Goal: Task Accomplishment & Management: Manage account settings

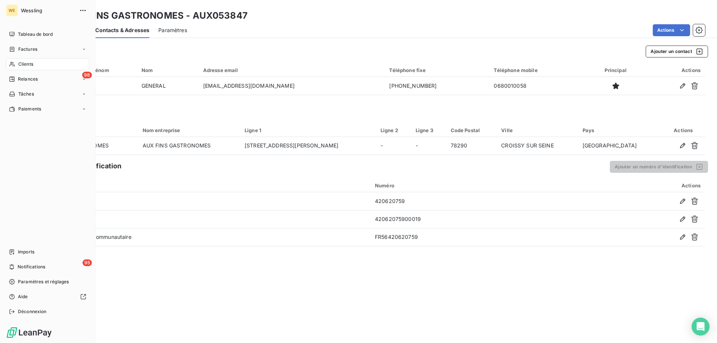
click at [26, 60] on div "Clients" at bounding box center [47, 64] width 83 height 12
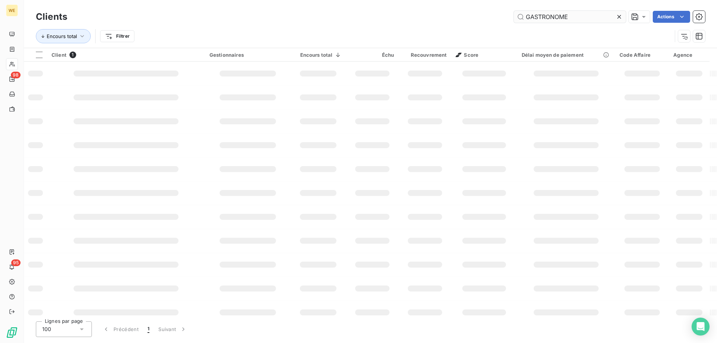
click at [531, 17] on input "GASTRONOME" at bounding box center [570, 17] width 112 height 12
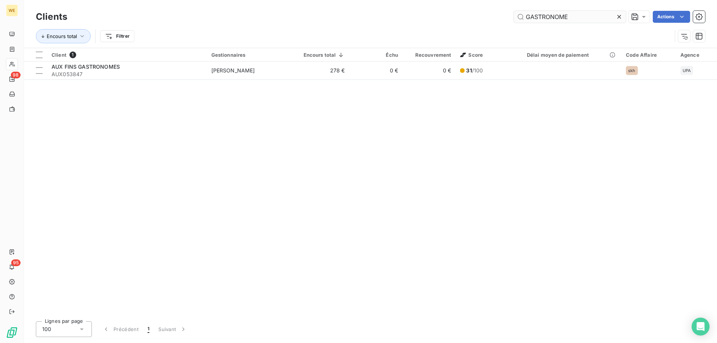
click at [531, 17] on input "GASTRONOME" at bounding box center [570, 17] width 112 height 12
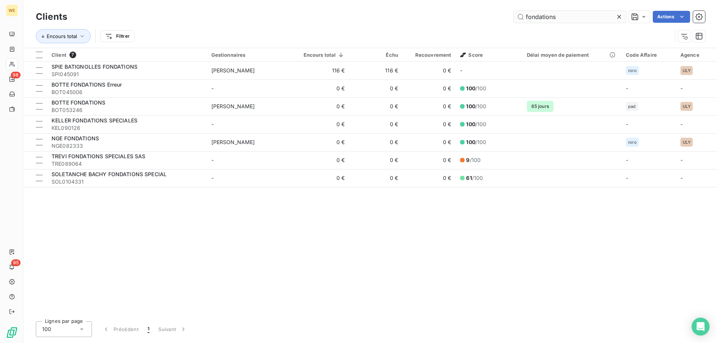
click at [528, 18] on input "fondations" at bounding box center [570, 17] width 112 height 12
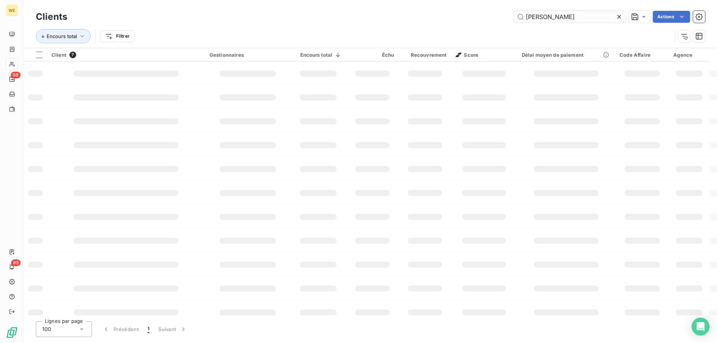
type input "[PERSON_NAME]"
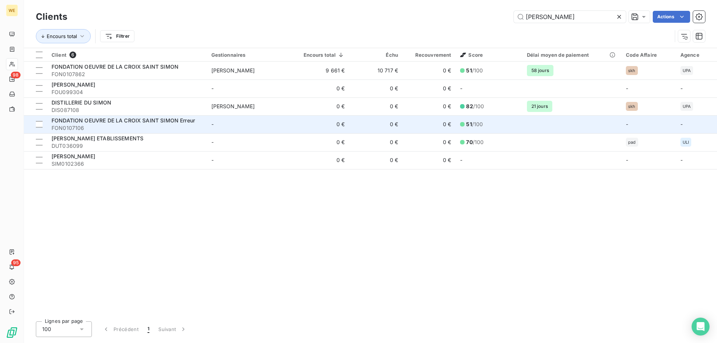
click at [183, 121] on span "FONDATION OEUVRE DE LA CROIX SAINT SIMON Erreur" at bounding box center [123, 120] width 143 height 6
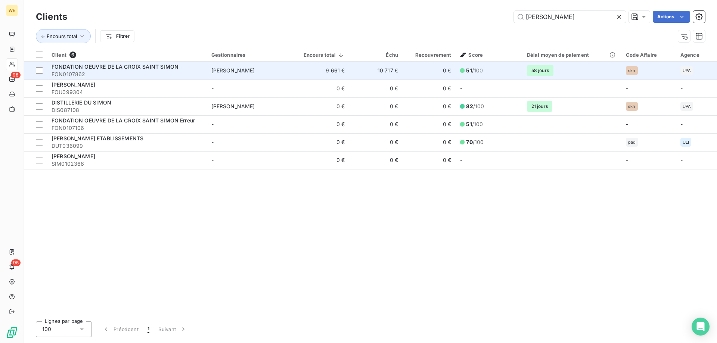
click at [128, 66] on span "FONDATION OEUVRE DE LA CROIX SAINT SIMON" at bounding box center [115, 66] width 127 height 6
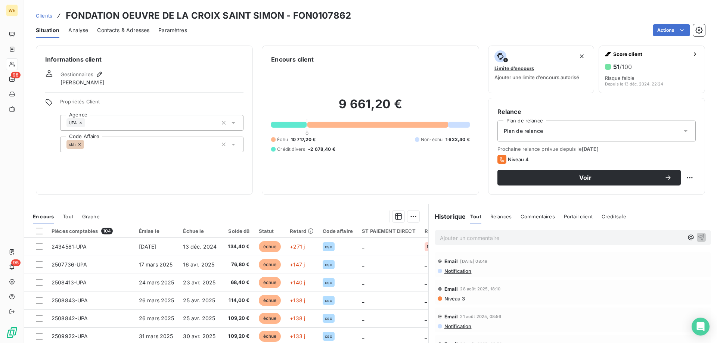
click at [156, 178] on div "Informations client Gestionnaires Léna SOUKHAREVSKOFF Propriétés Client Agence …" at bounding box center [144, 120] width 217 height 149
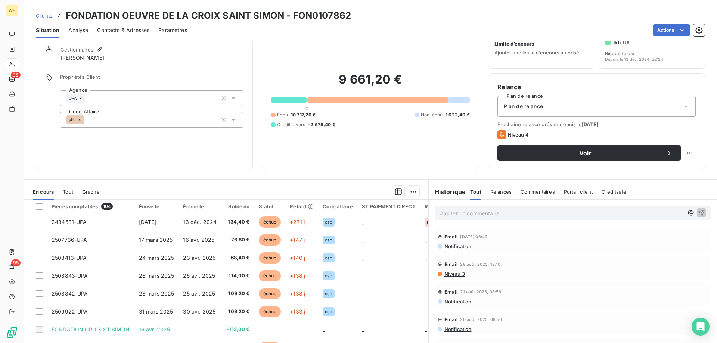
scroll to position [47, 0]
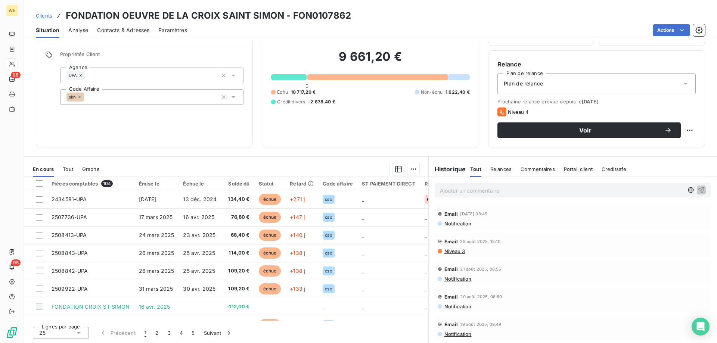
click at [112, 125] on div "Informations client Gestionnaires Léna SOUKHAREVSKOFF Propriétés Client Agence …" at bounding box center [144, 72] width 217 height 149
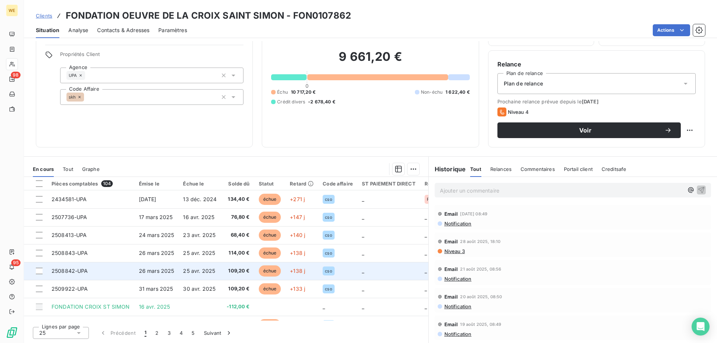
click at [185, 271] on span "25 avr. 2025" at bounding box center [199, 271] width 32 height 6
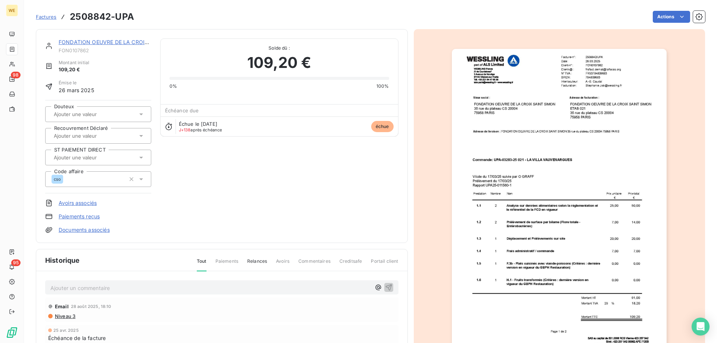
click at [599, 79] on img "button" at bounding box center [559, 201] width 215 height 304
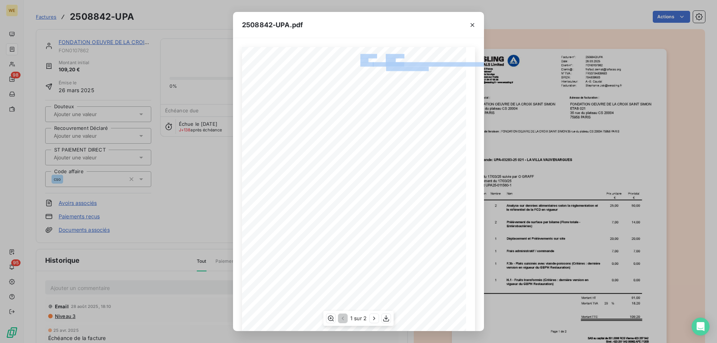
click at [377, 67] on div "2508842/UPA Facture-n°: [DATE] Date: Client-n°: FON0107862 [EMAIL_ADDRESS][DOMA…" at bounding box center [358, 205] width 233 height 317
click at [386, 68] on span "[EMAIL_ADDRESS][DOMAIN_NAME]" at bounding box center [411, 67] width 50 height 3
click at [421, 72] on div "2508842/UPA Facture-n°: [DATE] Date: Client-n°: FON0107862 [EMAIL_ADDRESS][DOMA…" at bounding box center [358, 205] width 233 height 317
click at [381, 68] on div "2508842/UPA Facture-n°: [DATE] Date: Client-n°: FON0107862 [EMAIL_ADDRESS][DOMA…" at bounding box center [358, 205] width 233 height 317
click at [403, 69] on span "[EMAIL_ADDRESS][DOMAIN_NAME]" at bounding box center [411, 67] width 50 height 3
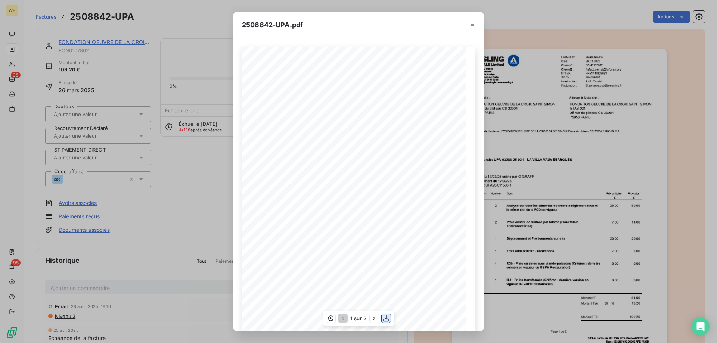
click at [390, 319] on icon "button" at bounding box center [385, 318] width 7 height 7
click at [474, 26] on icon "button" at bounding box center [473, 25] width 4 height 4
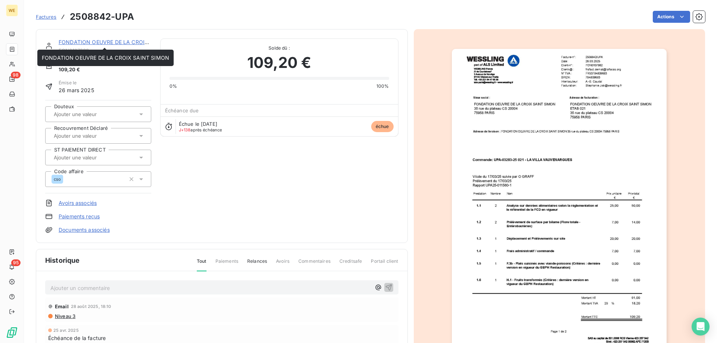
click at [76, 41] on link "FONDATION OEUVRE DE LA CROIX SAINT SIMON" at bounding box center [122, 42] width 127 height 6
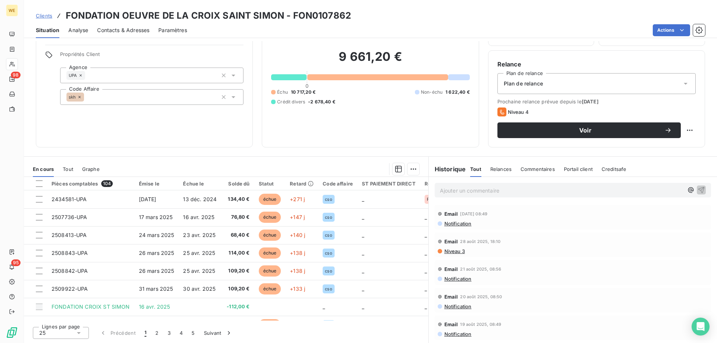
click at [115, 13] on h3 "FONDATION OEUVRE DE LA CROIX SAINT SIMON - FON0107862" at bounding box center [208, 15] width 285 height 13
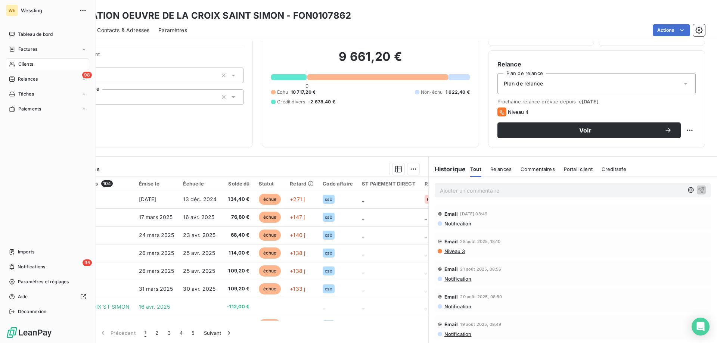
click at [21, 62] on span "Clients" at bounding box center [25, 64] width 15 height 7
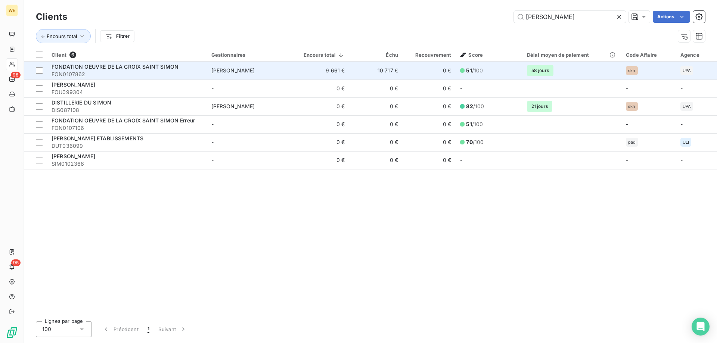
click at [147, 71] on span "FON0107862" at bounding box center [127, 74] width 151 height 7
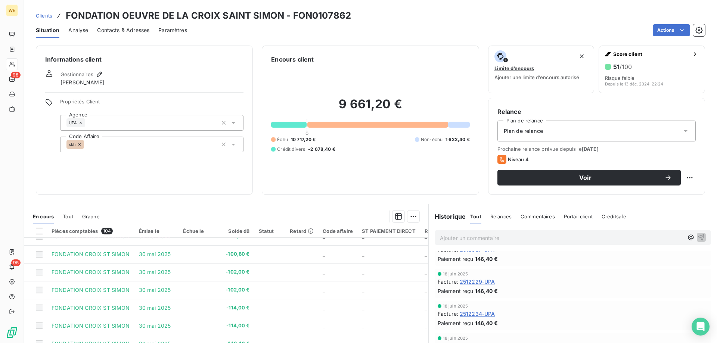
scroll to position [1307, 0]
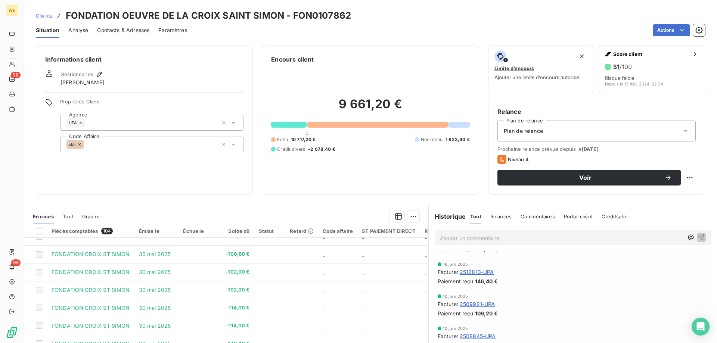
click at [124, 31] on span "Contacts & Adresses" at bounding box center [123, 30] width 52 height 7
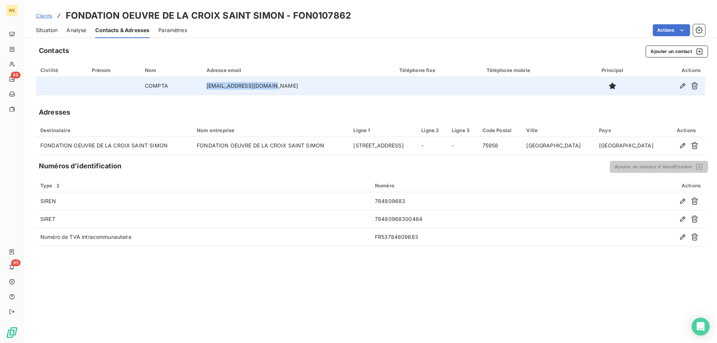
drag, startPoint x: 289, startPoint y: 86, endPoint x: 221, endPoint y: 81, distance: 68.1
click at [221, 81] on td "[EMAIL_ADDRESS][DOMAIN_NAME]" at bounding box center [298, 86] width 193 height 18
copy td "[EMAIL_ADDRESS][DOMAIN_NAME]"
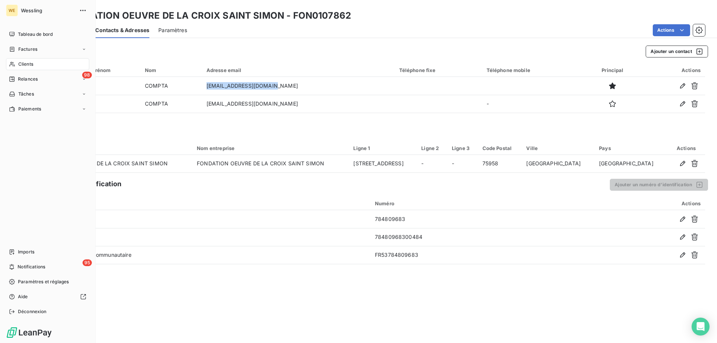
click at [29, 63] on span "Clients" at bounding box center [25, 64] width 15 height 7
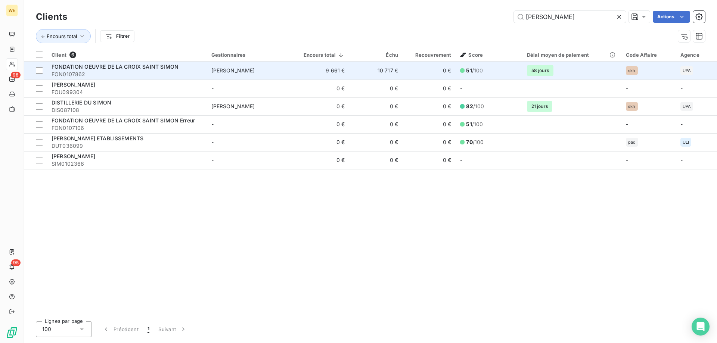
click at [127, 69] on span "FONDATION OEUVRE DE LA CROIX SAINT SIMON" at bounding box center [115, 66] width 127 height 6
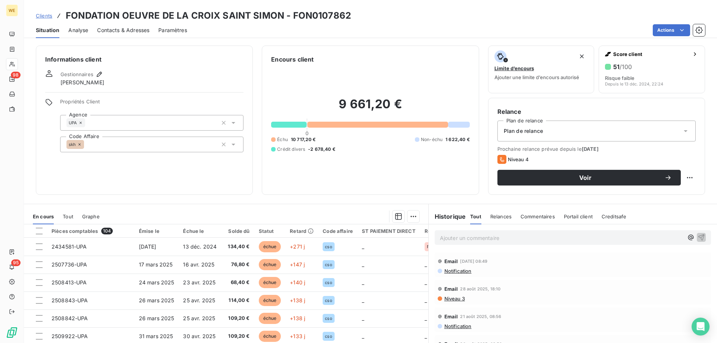
click at [472, 236] on p "Ajouter un commentaire ﻿" at bounding box center [562, 237] width 244 height 9
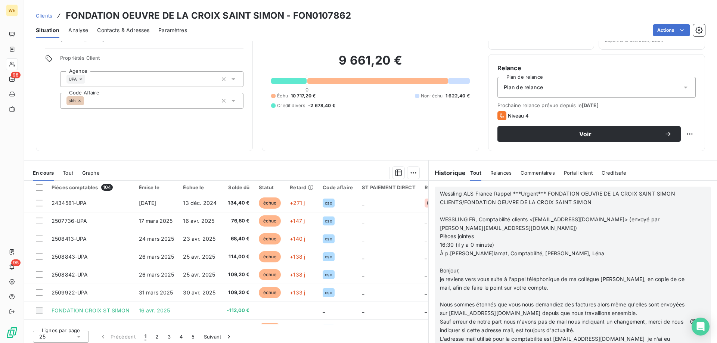
scroll to position [45, 0]
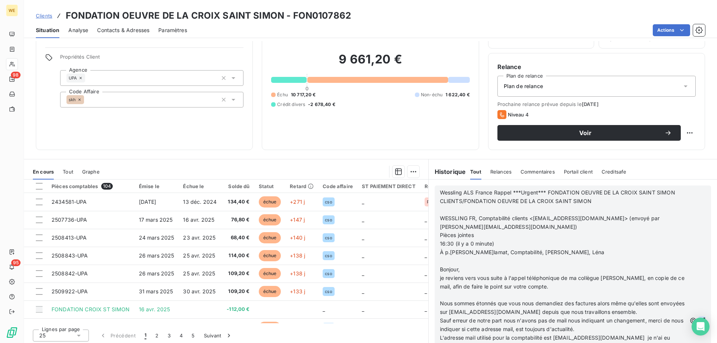
click at [698, 319] on icon "button" at bounding box center [701, 320] width 7 height 7
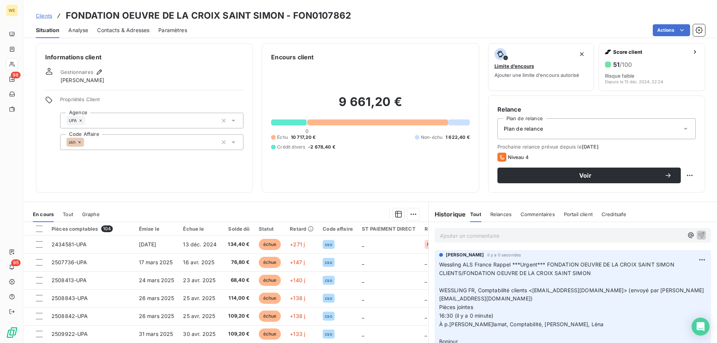
scroll to position [0, 0]
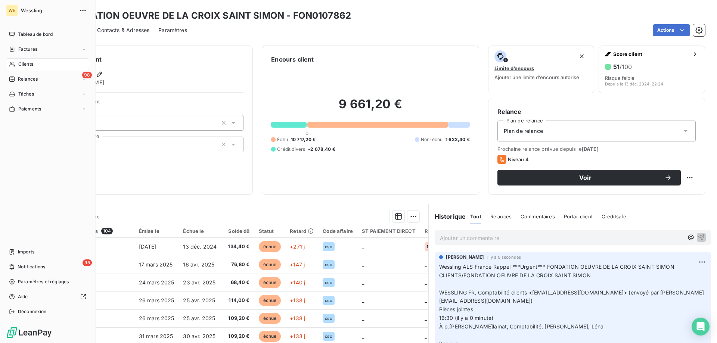
click at [21, 64] on span "Clients" at bounding box center [25, 64] width 15 height 7
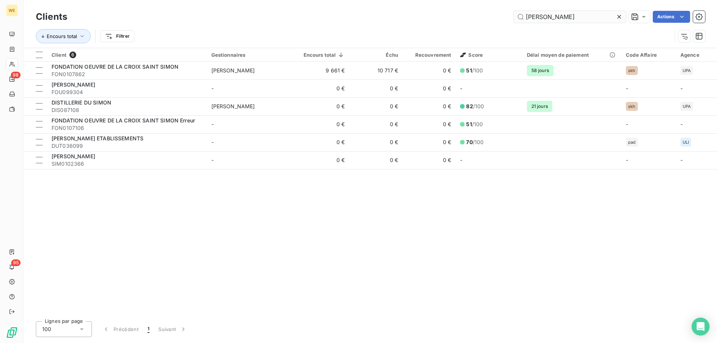
click at [531, 15] on input "[PERSON_NAME]" at bounding box center [570, 17] width 112 height 12
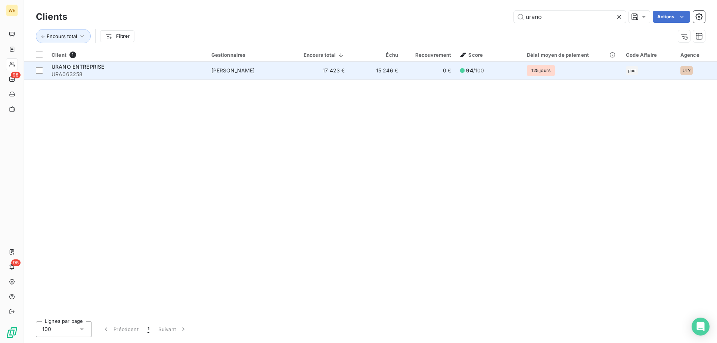
type input "urano"
click at [151, 69] on div "URANO ENTREPRISE" at bounding box center [127, 66] width 151 height 7
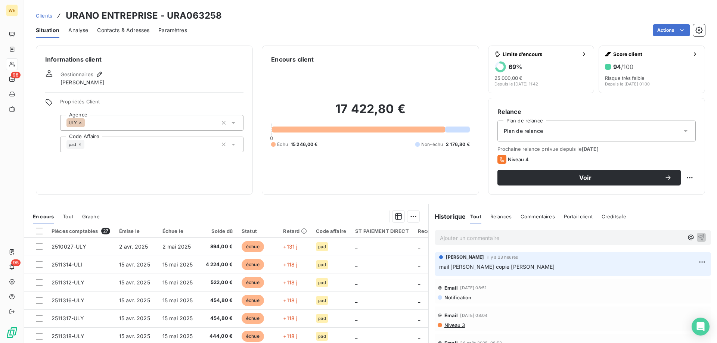
click at [486, 241] on p "Ajouter un commentaire ﻿" at bounding box center [562, 237] width 244 height 9
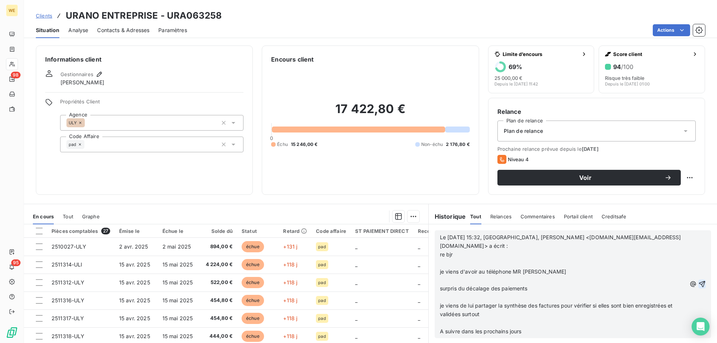
click at [698, 283] on icon "button" at bounding box center [701, 283] width 7 height 7
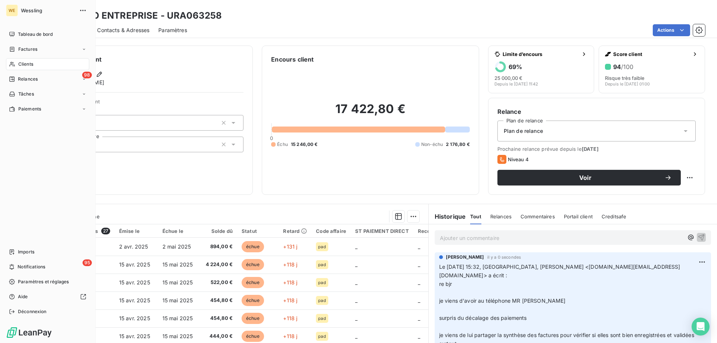
click at [25, 65] on span "Clients" at bounding box center [25, 64] width 15 height 7
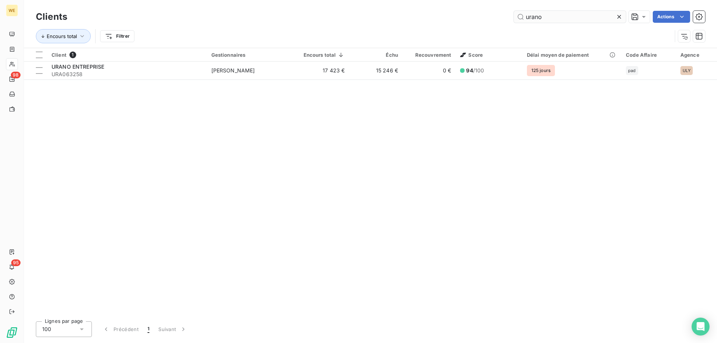
click at [533, 22] on input "urano" at bounding box center [570, 17] width 112 height 12
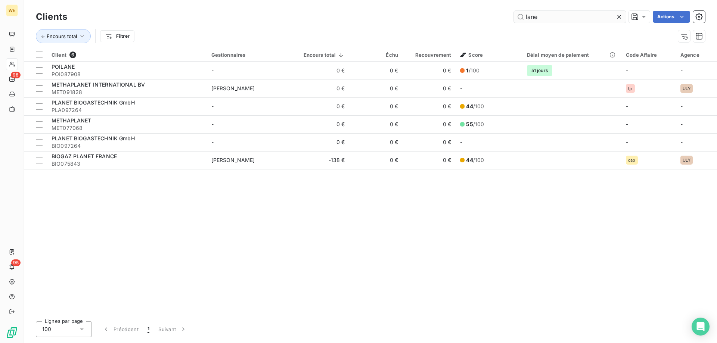
click at [536, 17] on input "lane" at bounding box center [570, 17] width 112 height 12
click at [534, 18] on input "lane" at bounding box center [570, 17] width 112 height 12
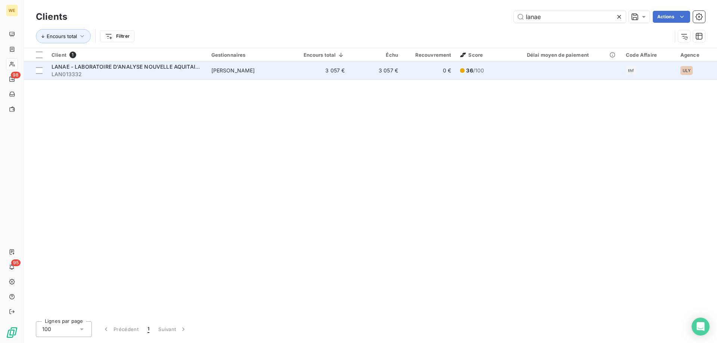
type input "lanae"
click at [140, 73] on span "LAN013332" at bounding box center [127, 74] width 151 height 7
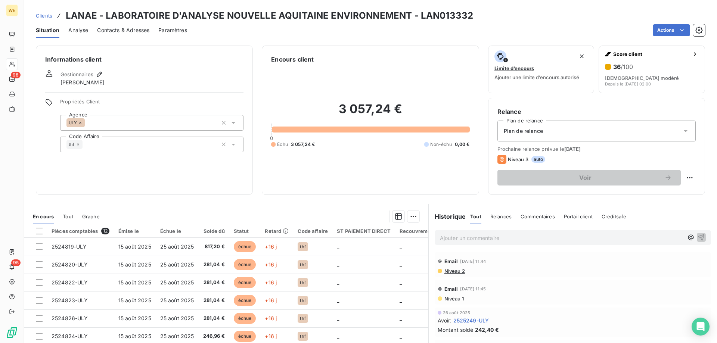
click at [131, 28] on span "Contacts & Adresses" at bounding box center [123, 30] width 52 height 7
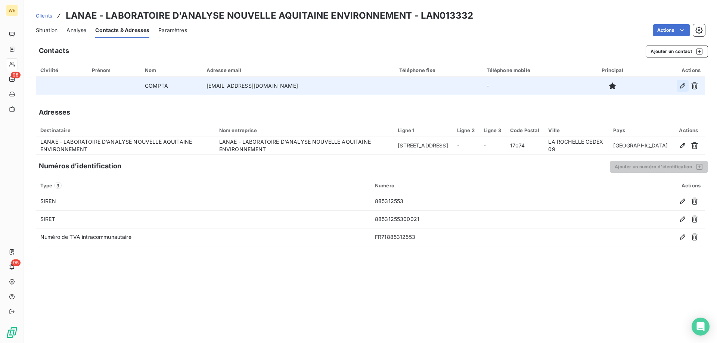
click at [682, 86] on icon "button" at bounding box center [682, 85] width 7 height 7
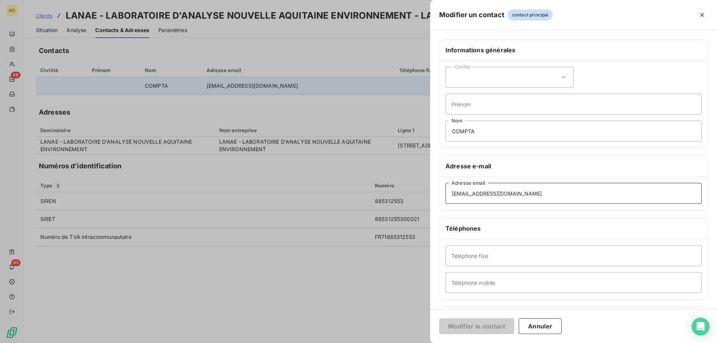
drag, startPoint x: 515, startPoint y: 194, endPoint x: 434, endPoint y: 205, distance: 82.6
click at [341, 343] on div "Modifier un contact contact principal Informations générales Civilité Prénom CO…" at bounding box center [358, 343] width 717 height 0
paste input "[EMAIL_ADDRESS][DOMAIN_NAME]"
type input "[EMAIL_ADDRESS][DOMAIN_NAME]"
click at [470, 327] on button "Modifier le contact" at bounding box center [476, 327] width 75 height 16
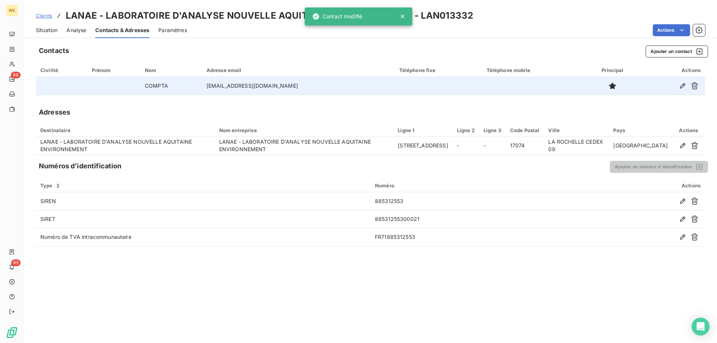
drag, startPoint x: 345, startPoint y: 298, endPoint x: 341, endPoint y: 295, distance: 5.8
click at [344, 297] on div "Contacts Ajouter un contact Civilité Prénom Nom Adresse email Téléphone fixe Té…" at bounding box center [370, 192] width 693 height 302
click at [44, 29] on span "Situation" at bounding box center [47, 30] width 22 height 7
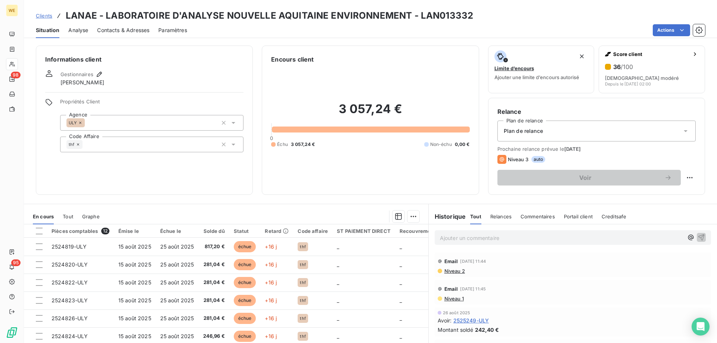
click at [452, 272] on span "Niveau 2" at bounding box center [454, 271] width 21 height 6
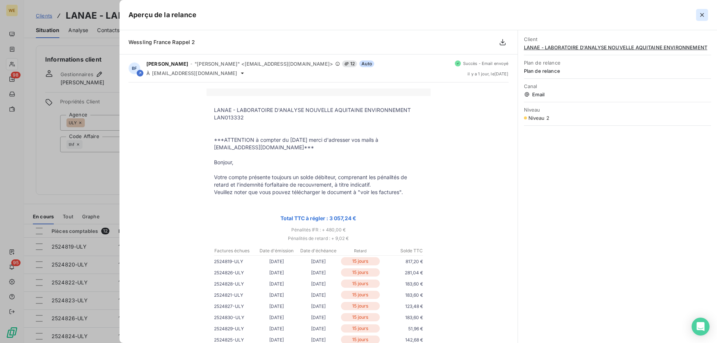
click at [698, 13] on icon "button" at bounding box center [701, 14] width 7 height 7
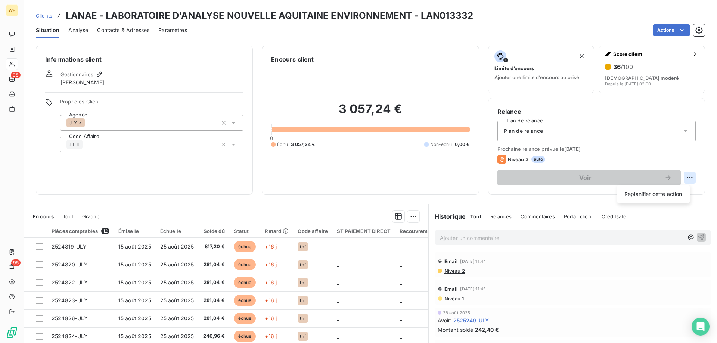
click at [687, 177] on html "WE 98 95 Clients LANAE - LABORATOIRE D'ANALYSE NOUVELLE AQUITAINE ENVIRONNEMENT…" at bounding box center [358, 171] width 717 height 343
click at [642, 192] on div "Replanifier cette action" at bounding box center [653, 194] width 67 height 12
select select "8"
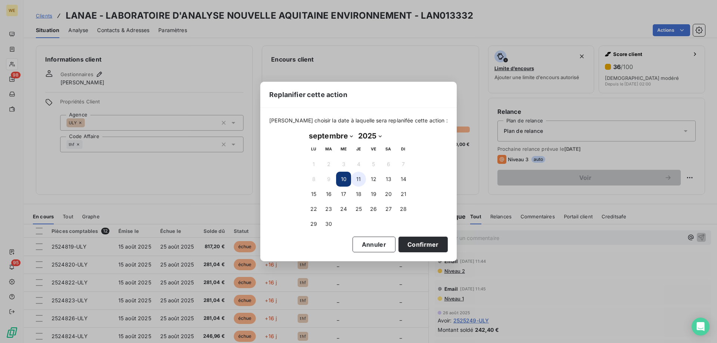
click at [359, 180] on button "11" at bounding box center [358, 179] width 15 height 15
click at [402, 245] on button "Confirmer" at bounding box center [423, 245] width 49 height 16
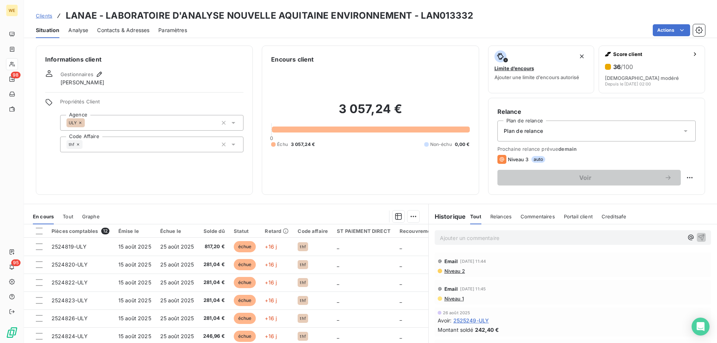
click at [359, 160] on div "3 057,24 € 0 Échu 3 057,24 € Non-échu 0,00 €" at bounding box center [370, 125] width 198 height 122
click at [480, 240] on p "Ajouter un commentaire ﻿" at bounding box center [562, 237] width 244 height 9
click at [698, 238] on icon "button" at bounding box center [701, 236] width 7 height 7
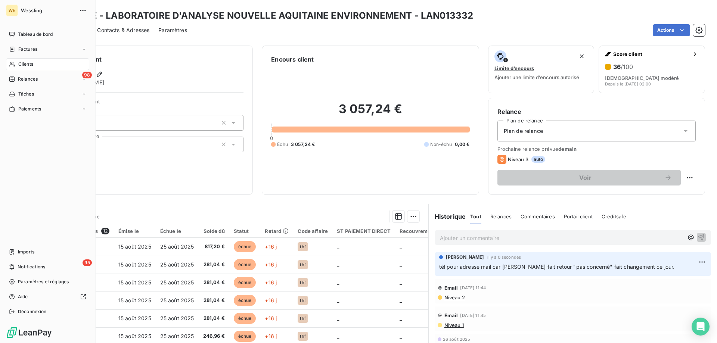
drag, startPoint x: 22, startPoint y: 63, endPoint x: 31, endPoint y: 64, distance: 8.3
click at [22, 63] on span "Clients" at bounding box center [25, 64] width 15 height 7
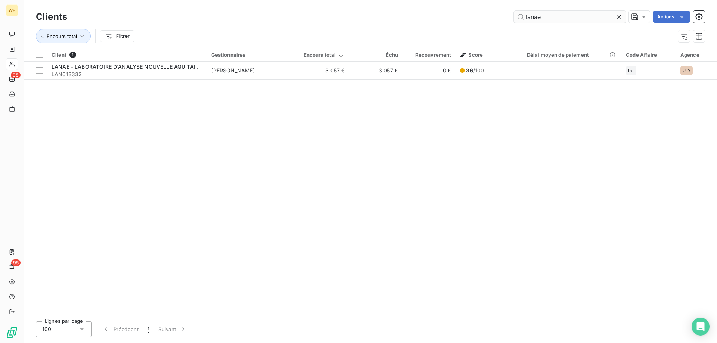
click at [521, 15] on input "lanae" at bounding box center [570, 17] width 112 height 12
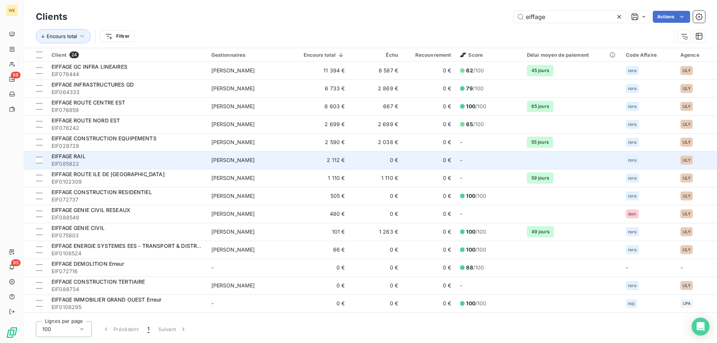
type input "eiffage"
click at [132, 158] on div "EIFFAGE RAIL" at bounding box center [127, 156] width 151 height 7
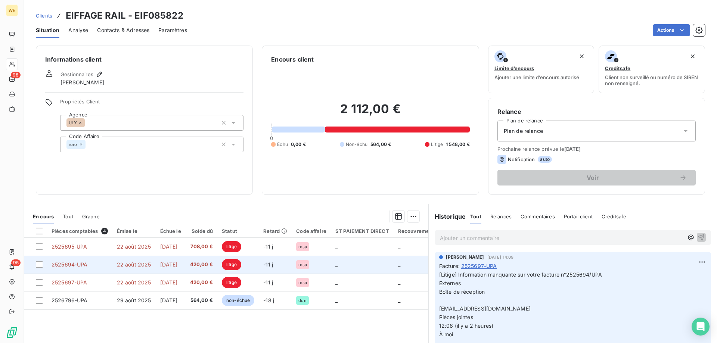
click at [85, 266] on span "2525694-UPA" at bounding box center [70, 264] width 36 height 6
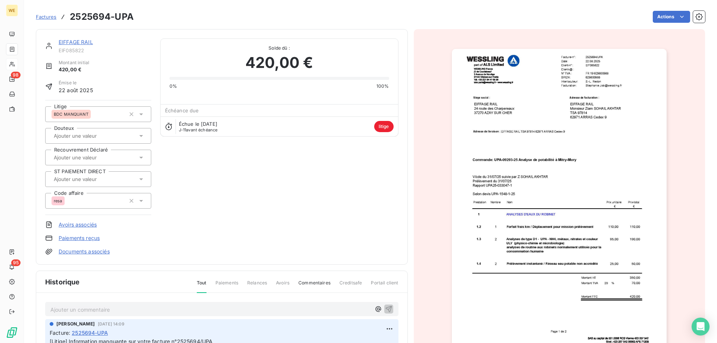
click at [89, 311] on p "Ajouter un commentaire ﻿" at bounding box center [210, 309] width 320 height 9
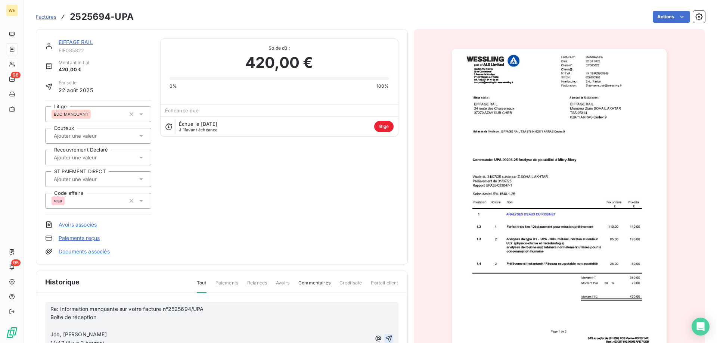
click at [385, 340] on icon "button" at bounding box center [388, 338] width 7 height 7
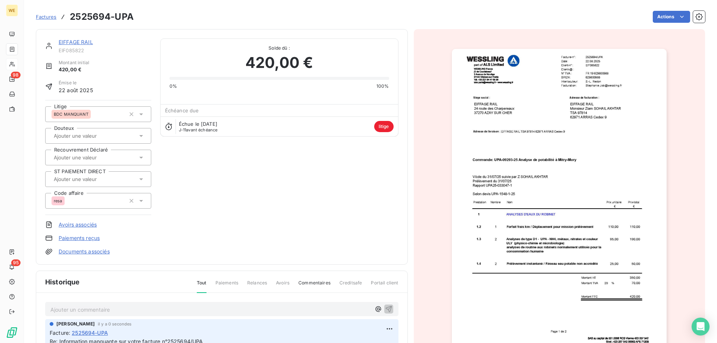
click at [280, 215] on div "EIFFAGE RAIL EIF085822 Montant initial 420,00 € Émise le [DATE] Litige BDC MANQ…" at bounding box center [221, 146] width 353 height 217
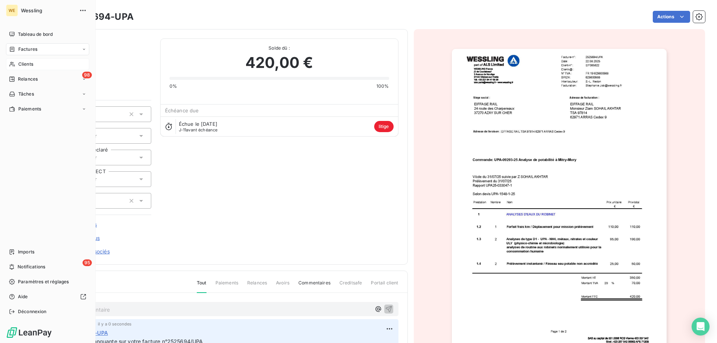
click at [28, 61] on span "Clients" at bounding box center [25, 64] width 15 height 7
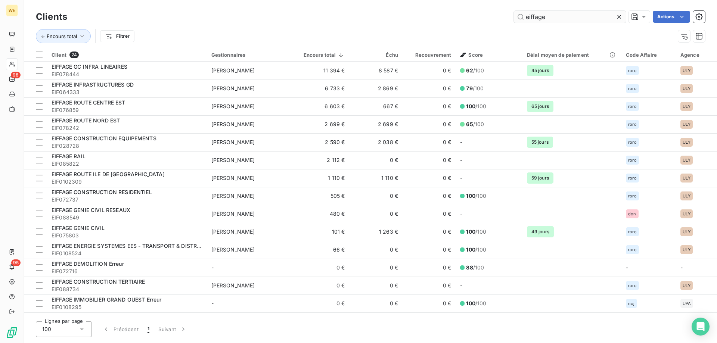
click at [543, 17] on input "eiffage" at bounding box center [570, 17] width 112 height 12
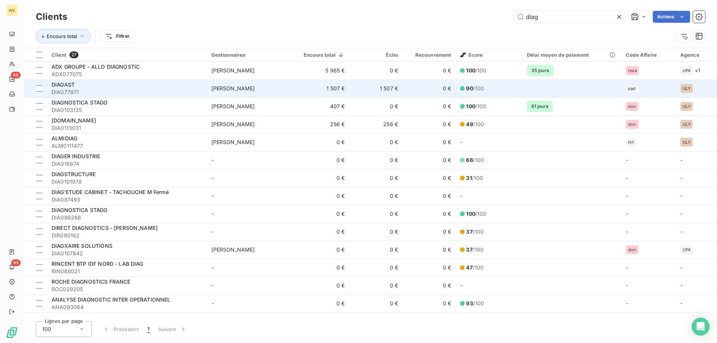
type input "diag"
click at [139, 83] on div "DIAGAST" at bounding box center [127, 84] width 151 height 7
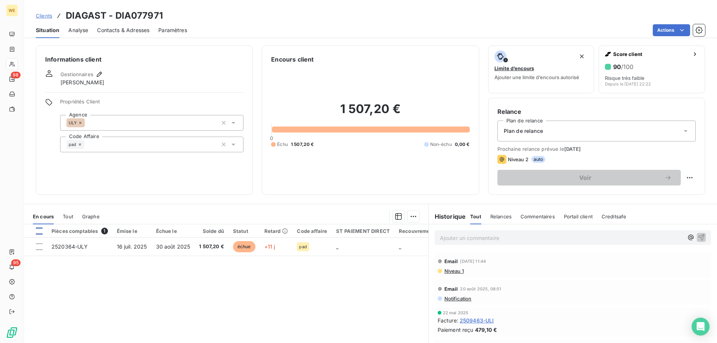
click at [40, 232] on div at bounding box center [39, 231] width 7 height 7
click at [411, 220] on html "WE 98 95 Clients DIAGAST - DIA077971 Situation Analyse Contacts & Adresses Para…" at bounding box center [358, 171] width 717 height 343
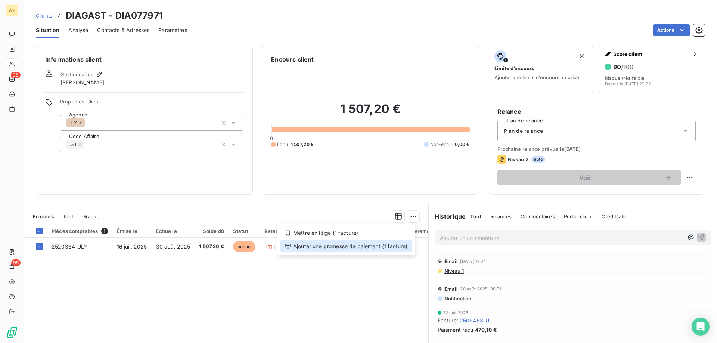
click at [384, 247] on div "Ajouter une promesse de paiement (1 facture)" at bounding box center [346, 247] width 132 height 12
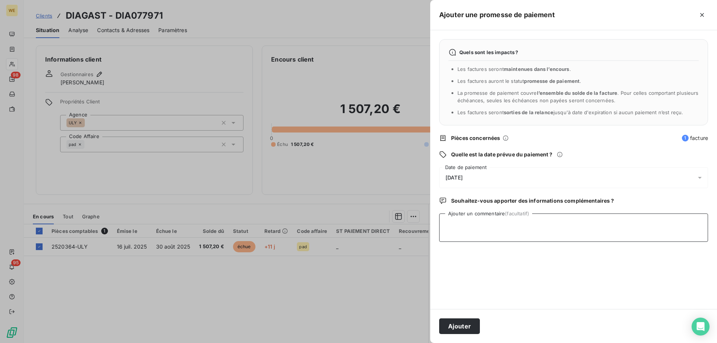
click at [474, 223] on textarea "Ajouter un commentaire (facultatif)" at bounding box center [573, 228] width 269 height 28
click at [464, 236] on textarea "Ajouter un commentaire (facultatif)" at bounding box center [573, 228] width 269 height 28
type textarea "[DATE]"
click at [502, 170] on div "[DATE]" at bounding box center [573, 177] width 269 height 21
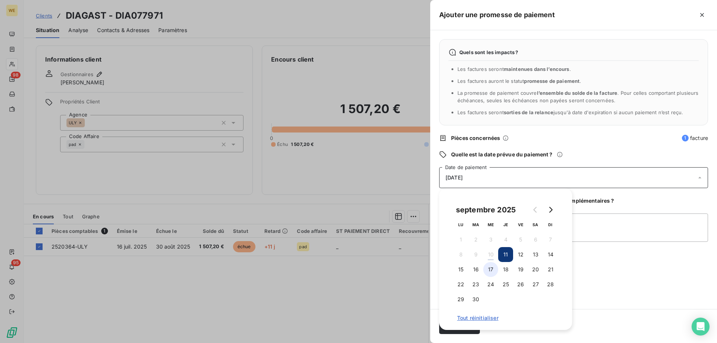
click at [494, 270] on button "17" at bounding box center [490, 269] width 15 height 15
click at [608, 238] on textarea "[DATE]" at bounding box center [573, 228] width 269 height 28
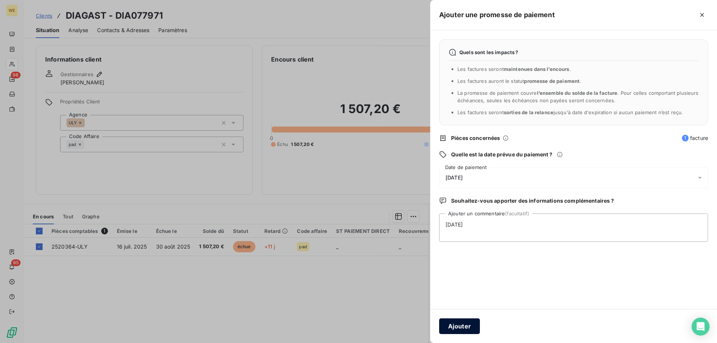
click at [448, 325] on button "Ajouter" at bounding box center [459, 327] width 41 height 16
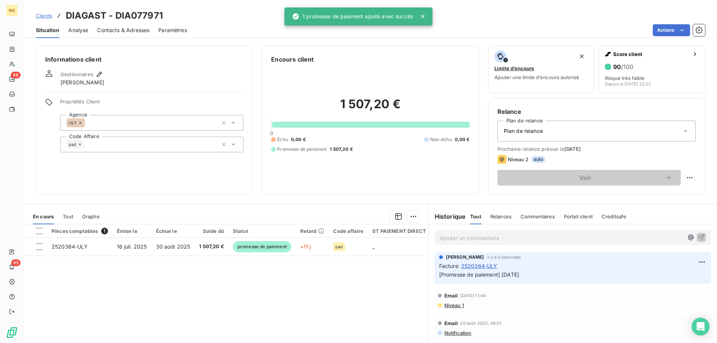
click at [132, 14] on h3 "DIAGAST - DIA077971" at bounding box center [114, 15] width 97 height 13
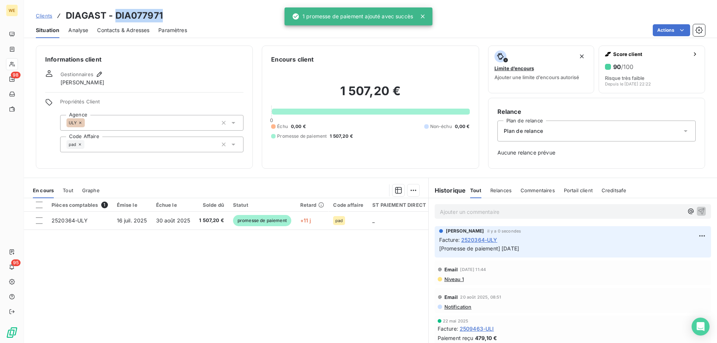
copy h3 "DIA077971"
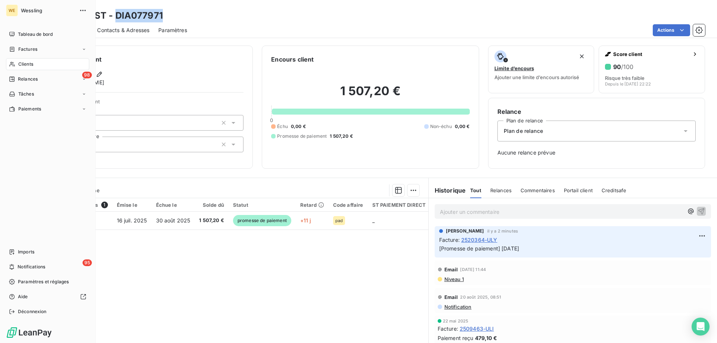
click at [22, 62] on span "Clients" at bounding box center [25, 64] width 15 height 7
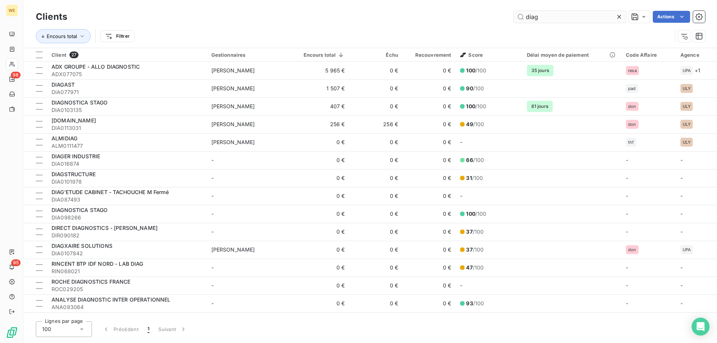
click at [532, 18] on input "diag" at bounding box center [570, 17] width 112 height 12
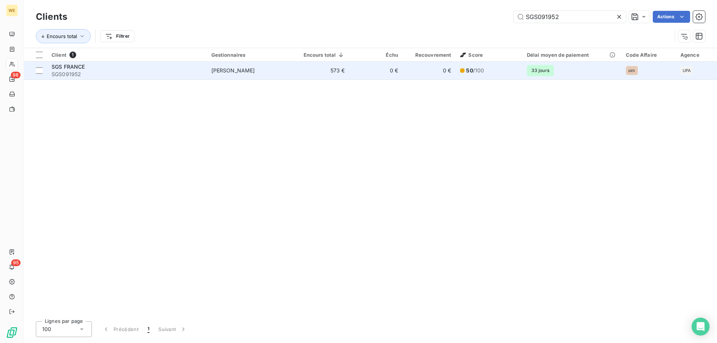
type input "SGS091952"
click at [142, 71] on span "SGS091952" at bounding box center [127, 74] width 151 height 7
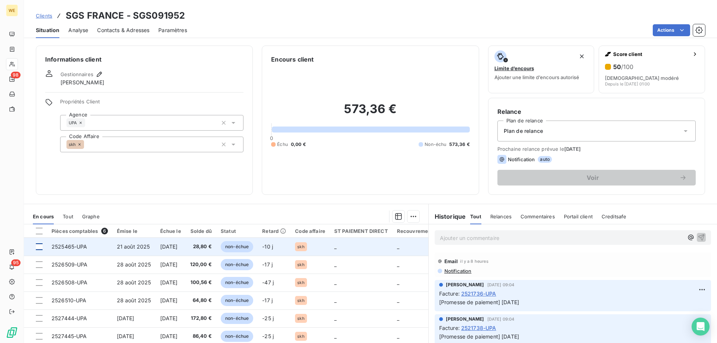
click at [39, 248] on div at bounding box center [39, 247] width 7 height 7
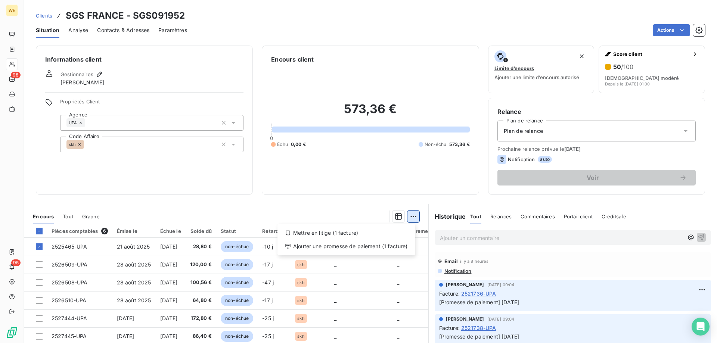
click at [409, 220] on html "WE 98 95 Clients SGS FRANCE - SGS091952 Situation Analyse Contacts & Adresses P…" at bounding box center [358, 171] width 717 height 343
click at [375, 251] on div "Ajouter une promesse de paiement (1 facture)" at bounding box center [346, 247] width 132 height 12
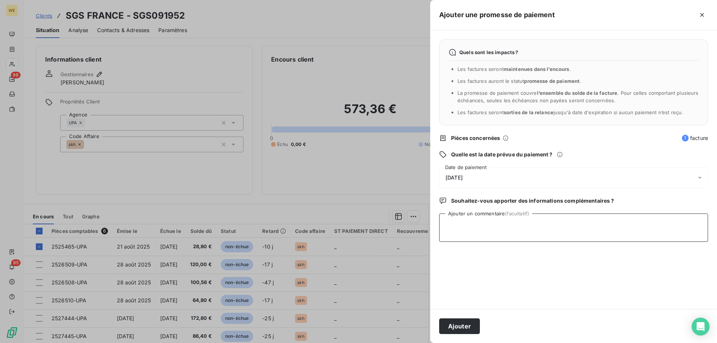
click at [472, 231] on textarea "Ajouter un commentaire (facultatif)" at bounding box center [573, 228] width 269 height 28
type textarea "[DATE]"
click at [484, 183] on div "[DATE]" at bounding box center [573, 177] width 269 height 21
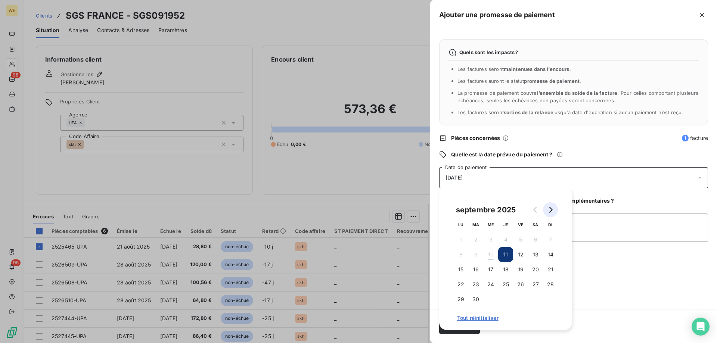
click at [549, 211] on icon "Go to next month" at bounding box center [551, 210] width 6 height 6
click at [504, 242] on button "2" at bounding box center [505, 239] width 15 height 15
click at [600, 232] on textarea "[DATE]" at bounding box center [573, 228] width 269 height 28
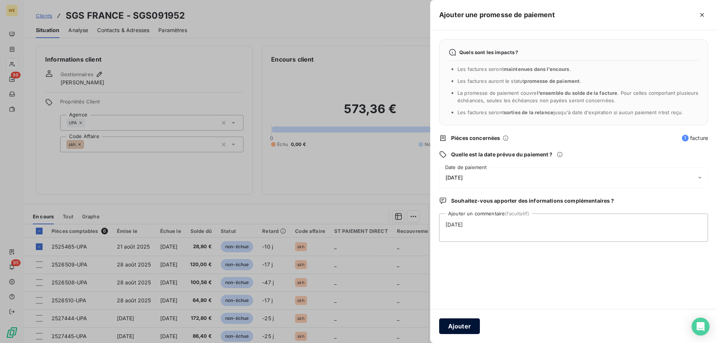
click at [461, 323] on button "Ajouter" at bounding box center [459, 327] width 41 height 16
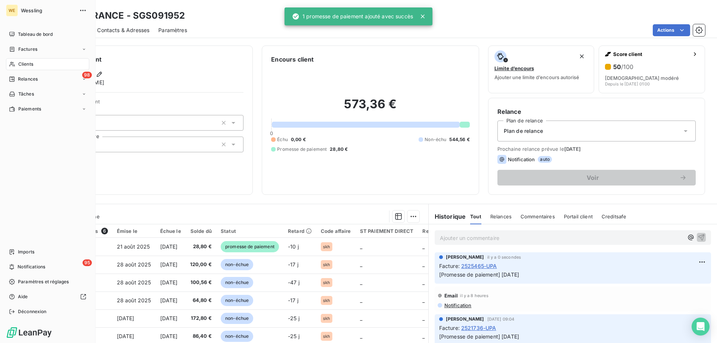
click at [24, 62] on span "Clients" at bounding box center [25, 64] width 15 height 7
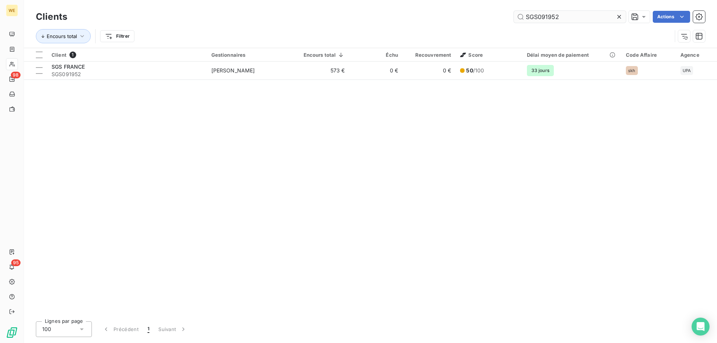
click at [539, 15] on input "SGS091952" at bounding box center [570, 17] width 112 height 12
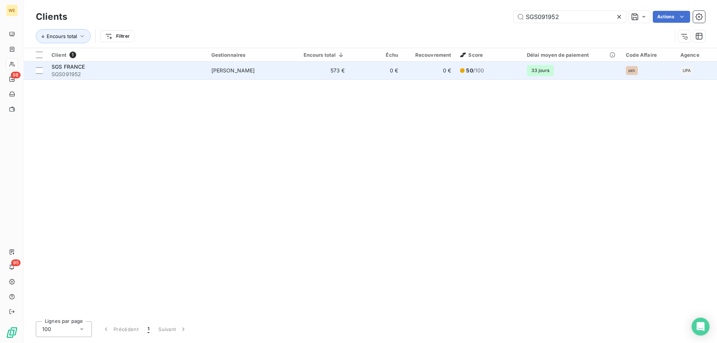
click at [109, 69] on div "SGS FRANCE" at bounding box center [127, 66] width 151 height 7
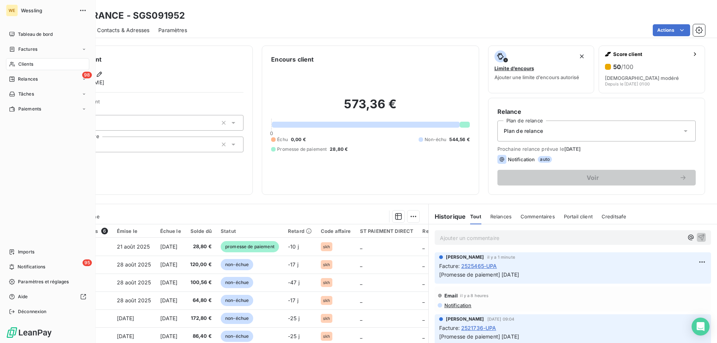
click at [23, 60] on div "Clients" at bounding box center [47, 64] width 83 height 12
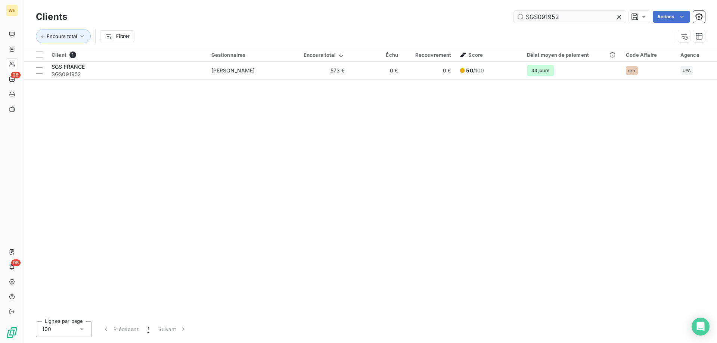
click at [538, 17] on input "SGS091952" at bounding box center [570, 17] width 112 height 12
click at [536, 17] on input "SGS091952" at bounding box center [570, 17] width 112 height 12
paste input "BAB081260"
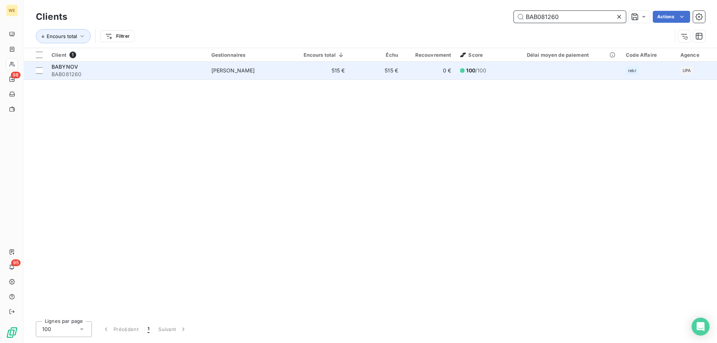
type input "BAB081260"
click at [133, 71] on span "BAB081260" at bounding box center [127, 74] width 151 height 7
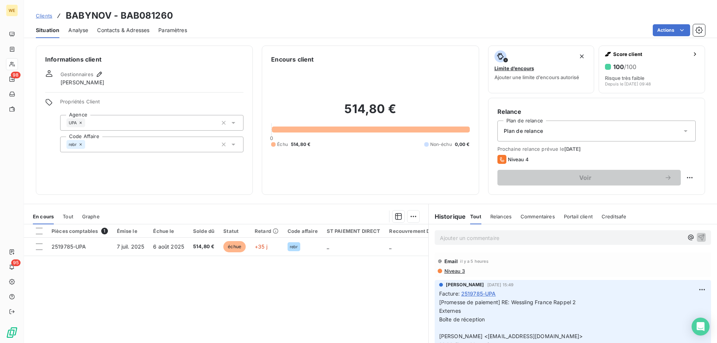
click at [43, 230] on th at bounding box center [35, 230] width 23 height 13
drag, startPoint x: 42, startPoint y: 232, endPoint x: 56, endPoint y: 235, distance: 14.4
click at [41, 232] on div at bounding box center [39, 231] width 7 height 7
click at [410, 217] on html "WE 98 95 Clients BABYNOV - BAB081260 Situation Analyse Contacts & Adresses Para…" at bounding box center [358, 171] width 717 height 343
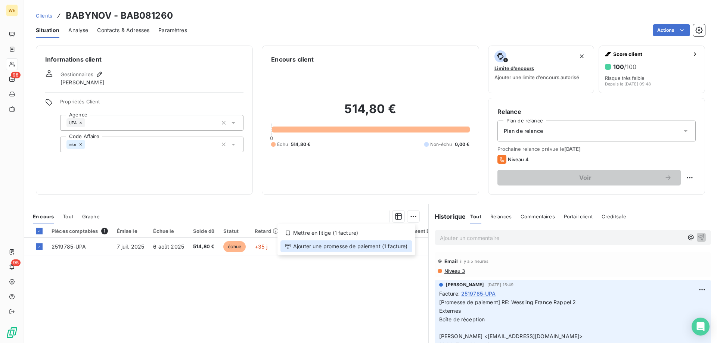
click at [386, 249] on div "Ajouter une promesse de paiement (1 facture)" at bounding box center [346, 247] width 132 height 12
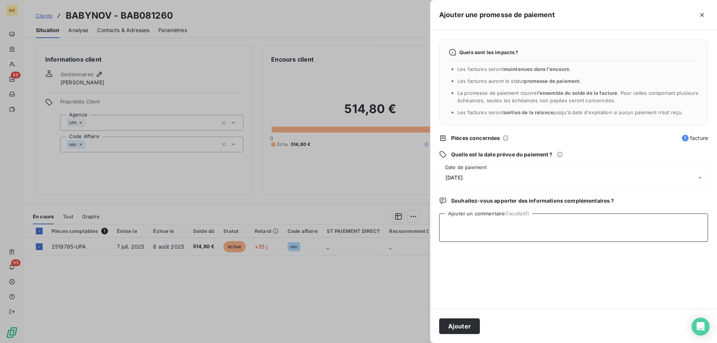
click at [474, 233] on textarea "Ajouter un commentaire (facultatif)" at bounding box center [573, 228] width 269 height 28
type textarea "[DATE]"
click at [478, 173] on div "[DATE]" at bounding box center [573, 177] width 269 height 21
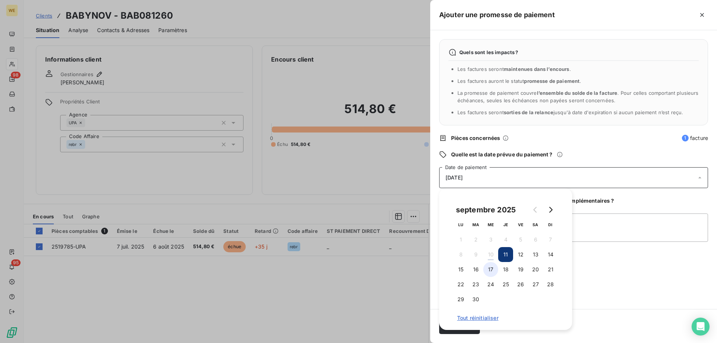
click at [493, 270] on button "17" at bounding box center [490, 269] width 15 height 15
click at [596, 235] on textarea "[DATE]" at bounding box center [573, 228] width 269 height 28
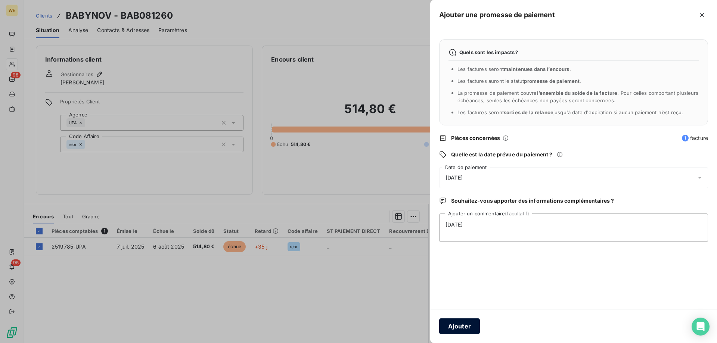
click at [469, 326] on button "Ajouter" at bounding box center [459, 327] width 41 height 16
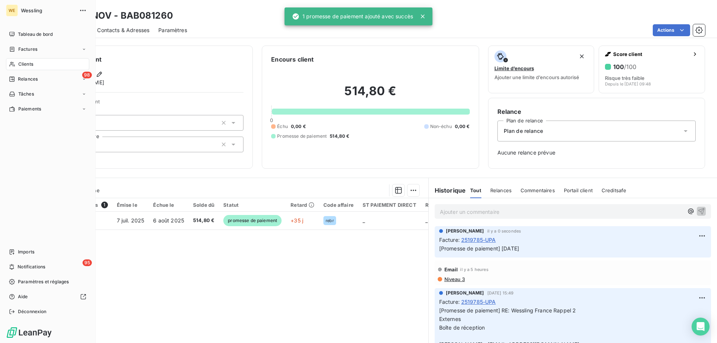
click at [28, 64] on span "Clients" at bounding box center [25, 64] width 15 height 7
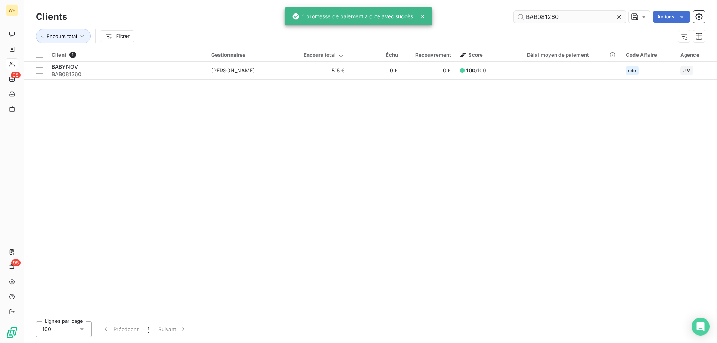
click at [524, 18] on input "BAB081260" at bounding box center [570, 17] width 112 height 12
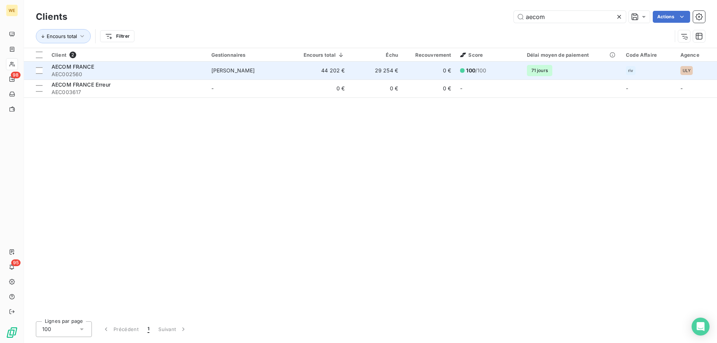
type input "aecom"
click at [92, 68] on span "AECOM FRANCE" at bounding box center [73, 66] width 43 height 6
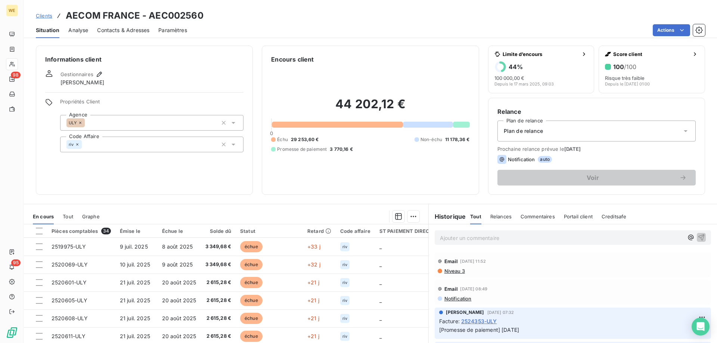
click at [167, 173] on div "Informations client Gestionnaires [PERSON_NAME] Propriétés Client Agence ULY Co…" at bounding box center [144, 120] width 217 height 149
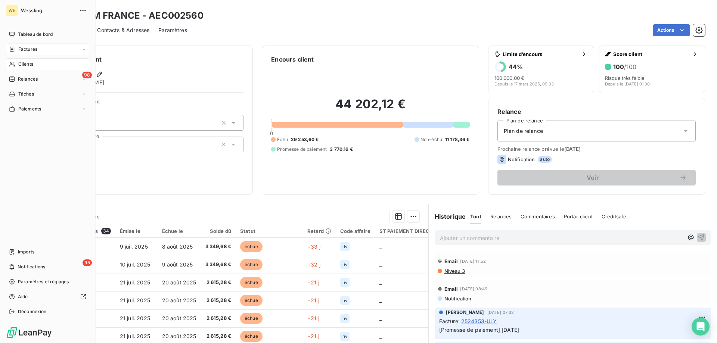
click at [28, 45] on div "Factures" at bounding box center [47, 49] width 83 height 12
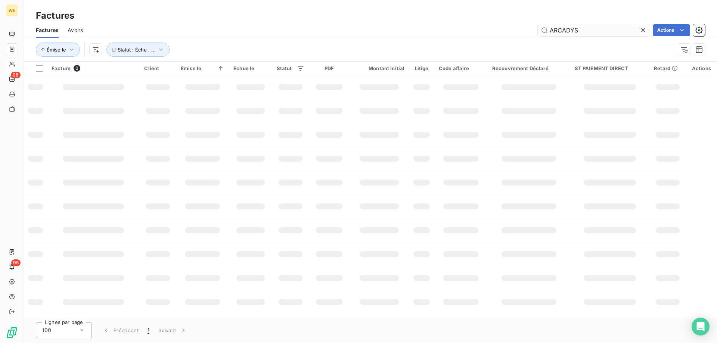
click at [569, 33] on input "ARCADYS" at bounding box center [594, 30] width 112 height 12
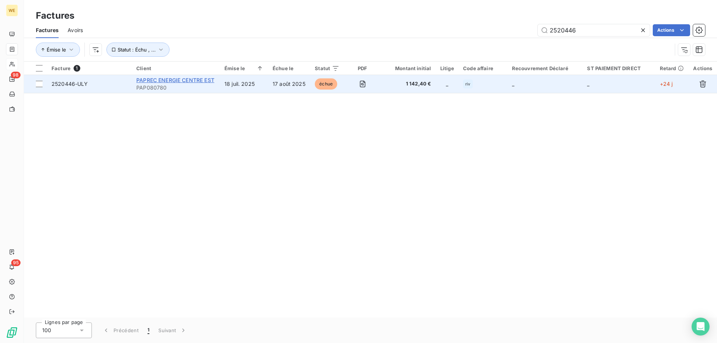
type input "2520446"
click at [171, 82] on span "PAPREC ENERGIE CENTRE EST" at bounding box center [175, 80] width 78 height 6
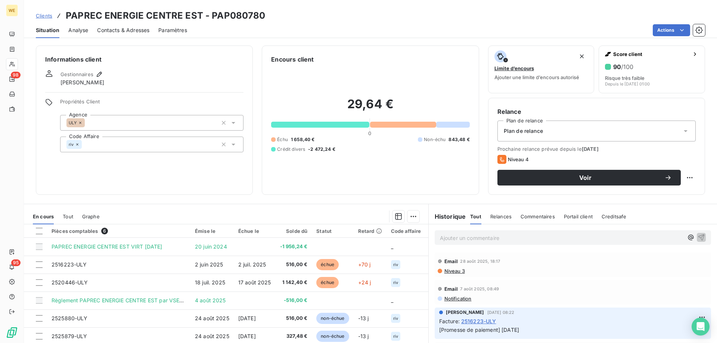
click at [242, 15] on h3 "PAPREC ENERGIE CENTRE EST - PAP080780" at bounding box center [166, 15] width 200 height 13
copy h3 "PAP080780"
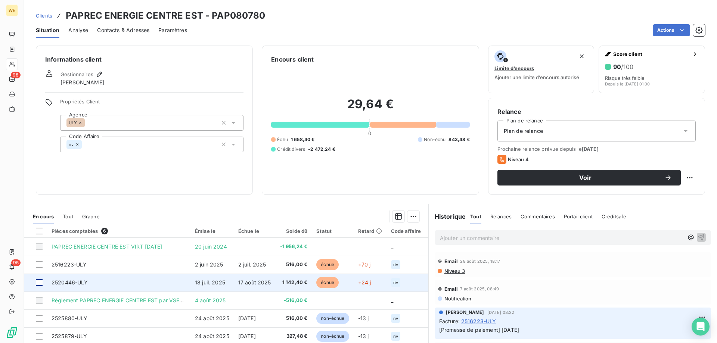
click at [38, 282] on div at bounding box center [39, 282] width 7 height 7
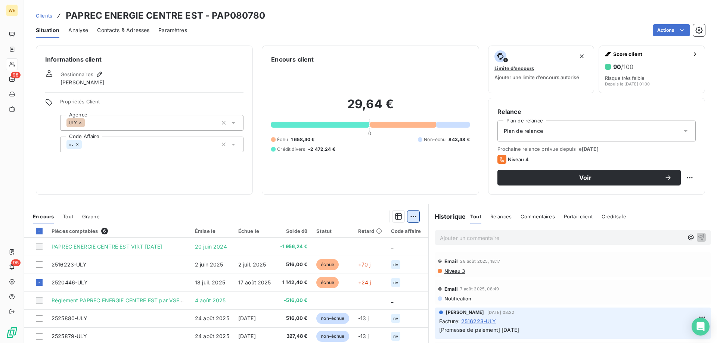
click at [412, 216] on html "WE 98 95 Clients PAPREC ENERGIE CENTRE EST - PAP080780 Situation Analyse Contac…" at bounding box center [358, 171] width 717 height 343
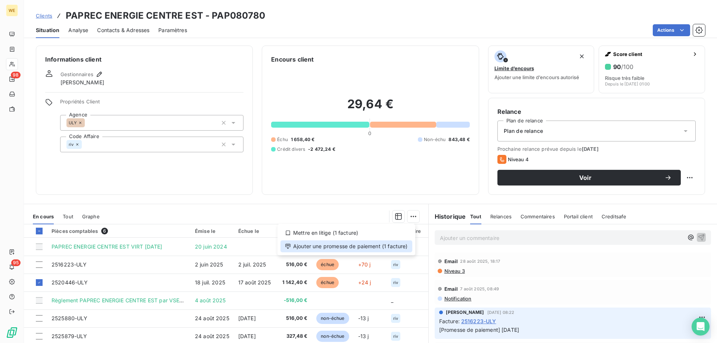
click at [385, 247] on div "Ajouter une promesse de paiement (1 facture)" at bounding box center [346, 247] width 132 height 12
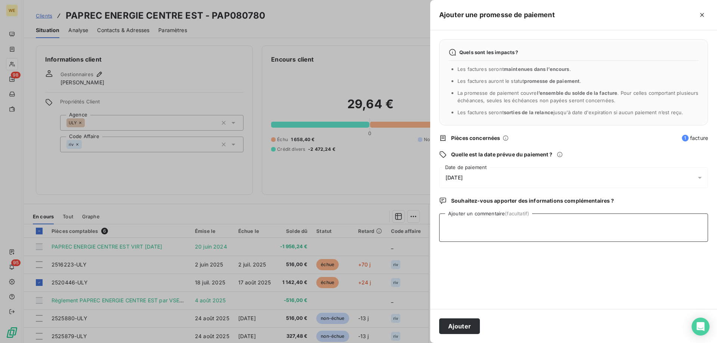
click at [485, 235] on textarea "Ajouter un commentaire (facultatif)" at bounding box center [573, 228] width 269 height 28
type textarea "[DATE]"
click at [479, 177] on div "[DATE]" at bounding box center [573, 177] width 269 height 21
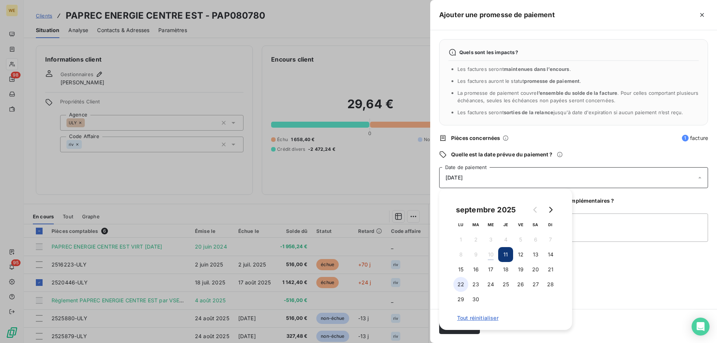
click at [464, 283] on button "22" at bounding box center [460, 284] width 15 height 15
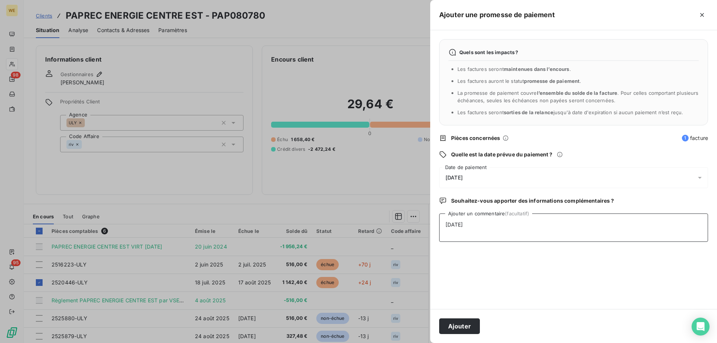
click at [609, 239] on textarea "[DATE]" at bounding box center [573, 228] width 269 height 28
click at [449, 326] on button "Ajouter" at bounding box center [459, 327] width 41 height 16
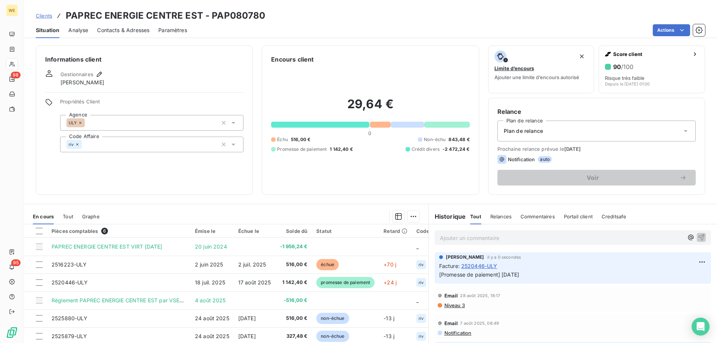
click at [190, 65] on div "Informations client Gestionnaires [PERSON_NAME] Propriétés Client Agence ULY Co…" at bounding box center [144, 120] width 217 height 149
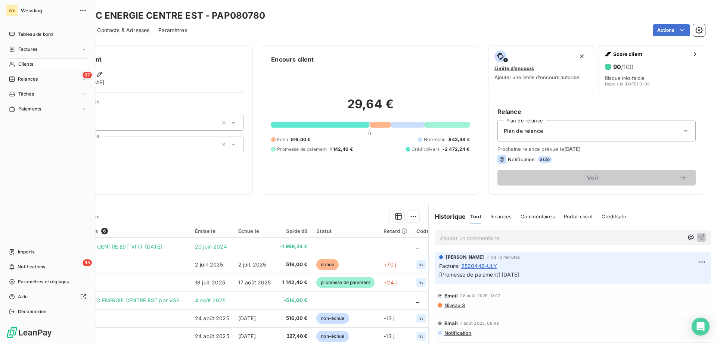
click at [21, 65] on span "Clients" at bounding box center [25, 64] width 15 height 7
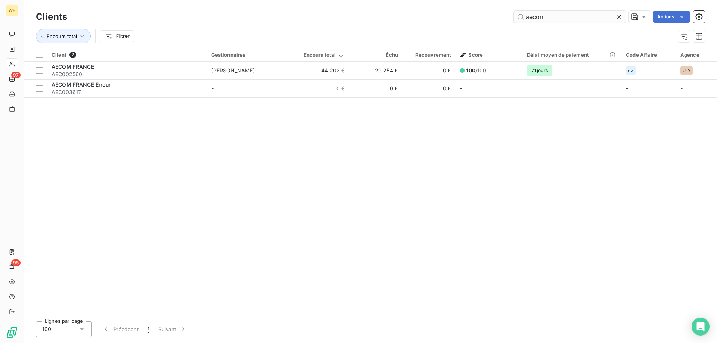
click at [531, 18] on input "aecom" at bounding box center [570, 17] width 112 height 12
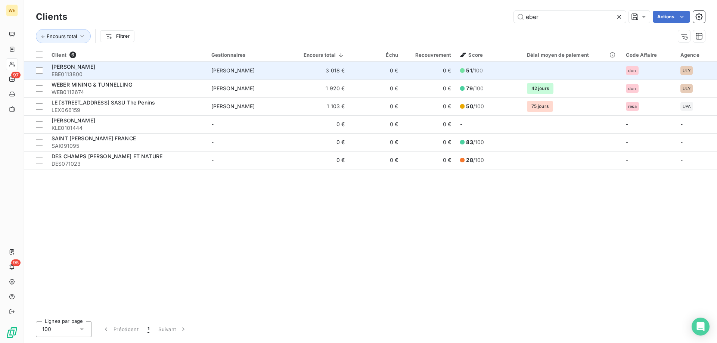
type input "eber"
click at [115, 72] on span "EBE0113800" at bounding box center [127, 74] width 151 height 7
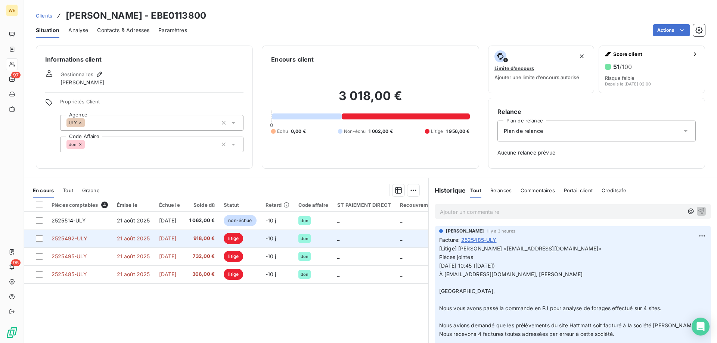
click at [165, 239] on span "[DATE]" at bounding box center [168, 238] width 18 height 6
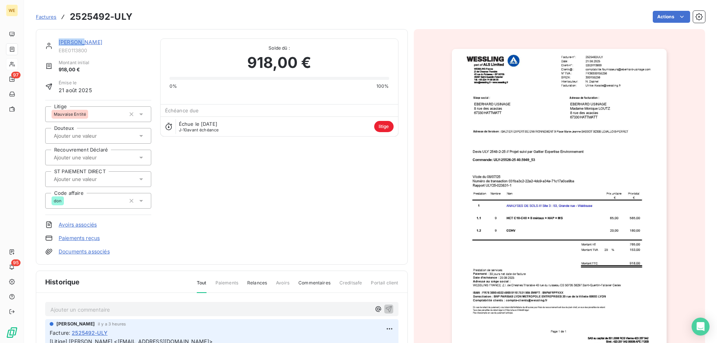
drag, startPoint x: 87, startPoint y: 43, endPoint x: 57, endPoint y: 42, distance: 29.5
click at [57, 42] on div "[PERSON_NAME] EBE0113800" at bounding box center [98, 45] width 106 height 15
copy link "[PERSON_NAME]"
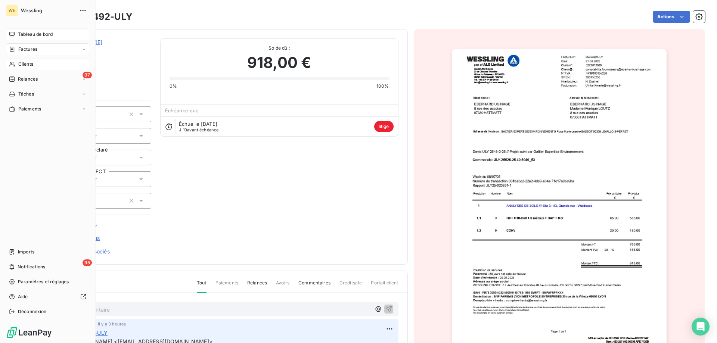
click at [44, 31] on div "Tableau de bord" at bounding box center [47, 34] width 83 height 12
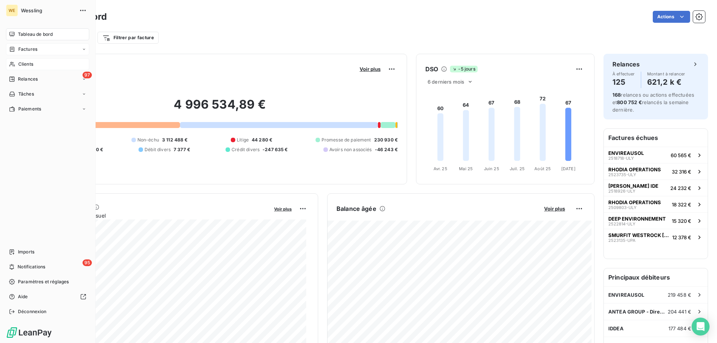
click at [28, 50] on span "Factures" at bounding box center [27, 49] width 19 height 7
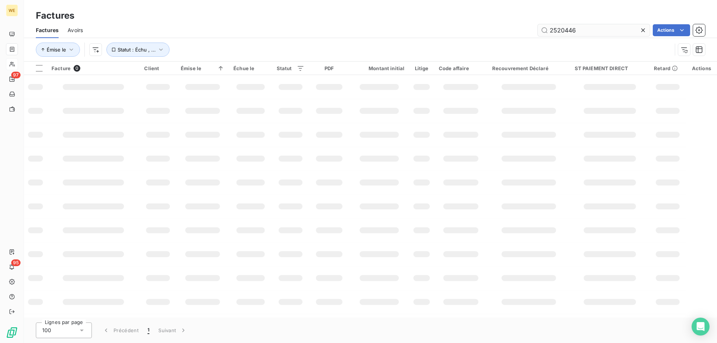
click at [560, 30] on input "2520446" at bounding box center [594, 30] width 112 height 12
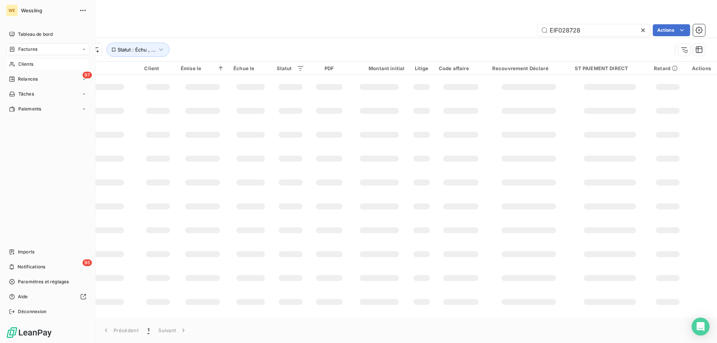
type input "EIF028728"
click at [26, 65] on span "Clients" at bounding box center [25, 64] width 15 height 7
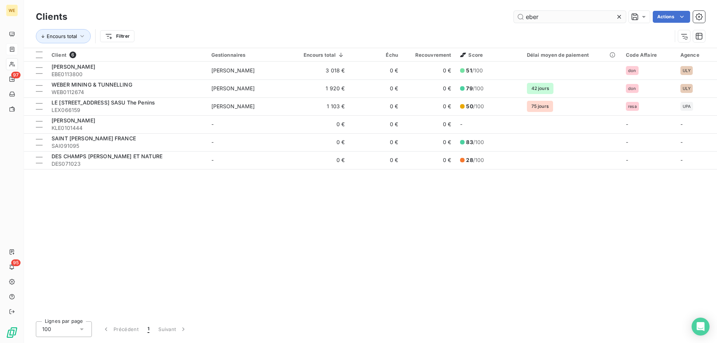
click at [539, 17] on input "eber" at bounding box center [570, 17] width 112 height 12
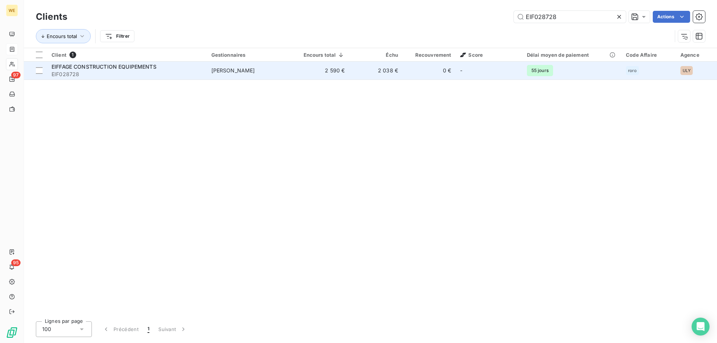
type input "EIF028728"
click at [132, 64] on span "EIFFAGE CONSTRUCTION EQUIPEMENTS" at bounding box center [104, 66] width 105 height 6
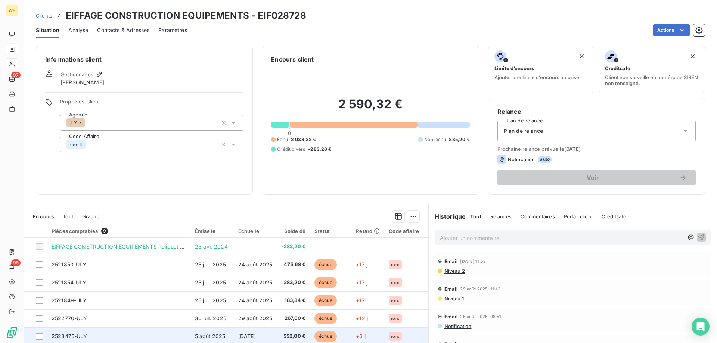
scroll to position [34, 0]
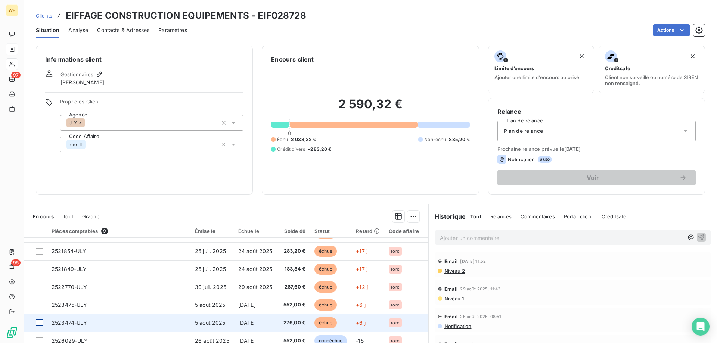
click at [39, 322] on div at bounding box center [39, 323] width 7 height 7
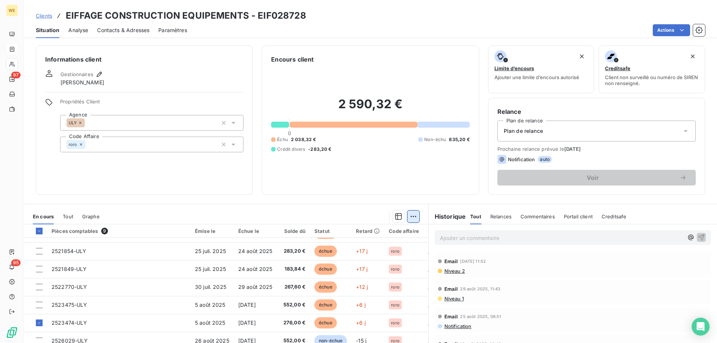
click at [413, 217] on html "WE 97 95 Clients EIFFAGE CONSTRUCTION EQUIPEMENTS - EIF028728 Situation Analyse…" at bounding box center [358, 171] width 717 height 343
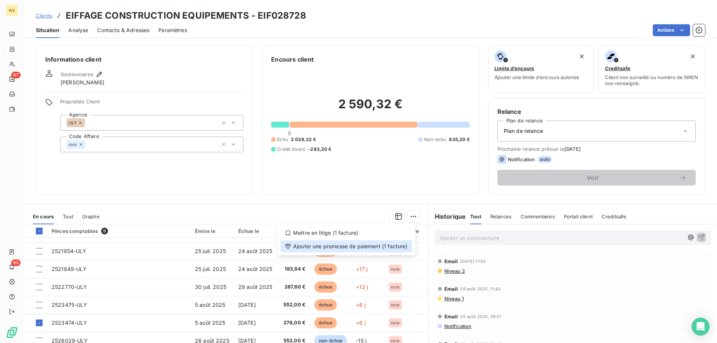
click at [390, 248] on div "Ajouter une promesse de paiement (1 facture)" at bounding box center [346, 247] width 132 height 12
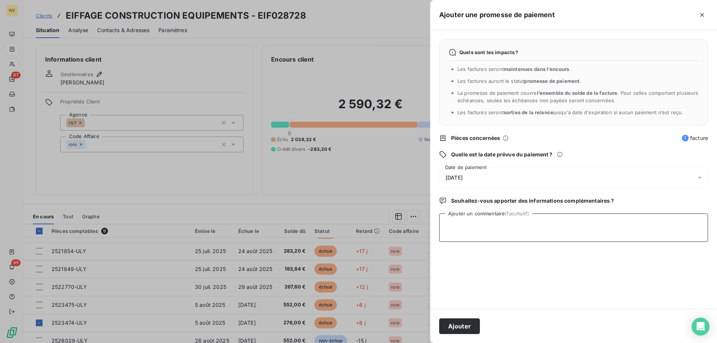
click at [472, 231] on textarea "Ajouter un commentaire (facultatif)" at bounding box center [573, 228] width 269 height 28
type textarea "[DATE]"
click at [476, 174] on div "[DATE]" at bounding box center [573, 177] width 269 height 21
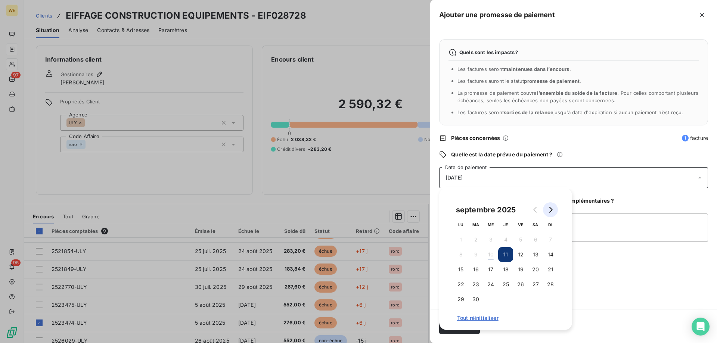
click at [550, 210] on icon "Go to next month" at bounding box center [551, 210] width 6 height 6
click at [477, 255] on button "7" at bounding box center [475, 254] width 15 height 15
click at [597, 238] on textarea "[DATE]" at bounding box center [573, 228] width 269 height 28
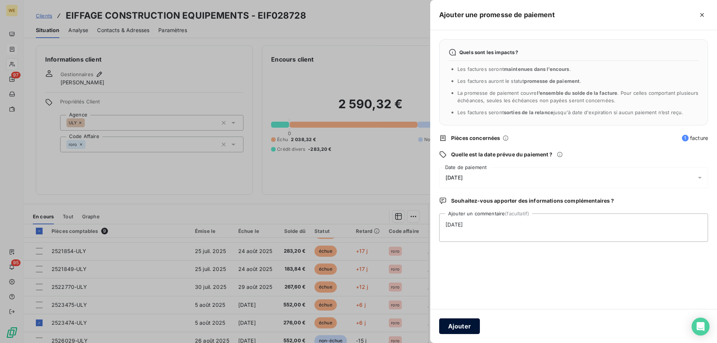
click at [471, 325] on button "Ajouter" at bounding box center [459, 327] width 41 height 16
